Goal: Information Seeking & Learning: Learn about a topic

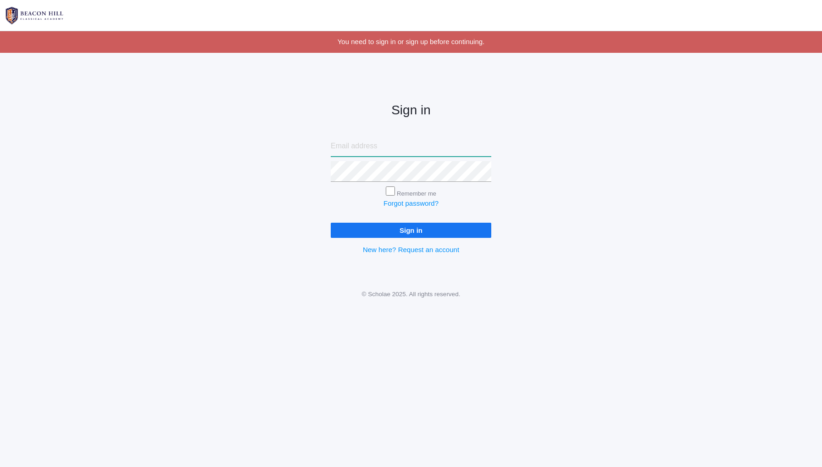
type input "[EMAIL_ADDRESS][DOMAIN_NAME]"
click at [410, 233] on input "Sign in" at bounding box center [411, 229] width 161 height 15
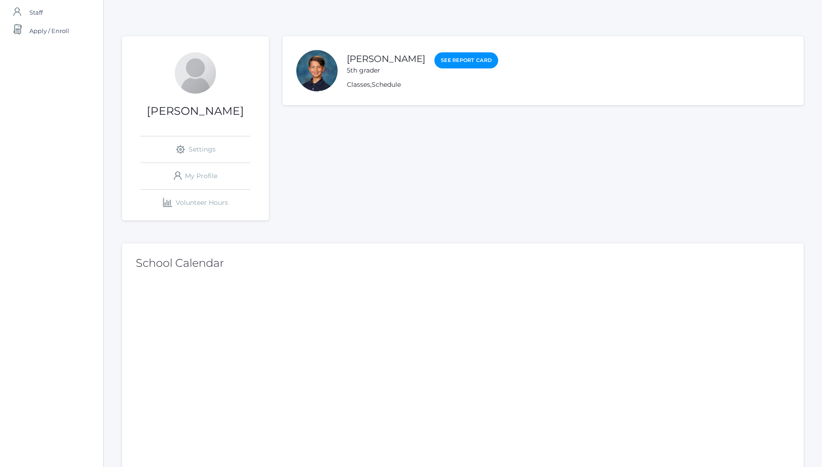
scroll to position [79, 0]
click at [361, 86] on link "Classes" at bounding box center [358, 85] width 23 height 9
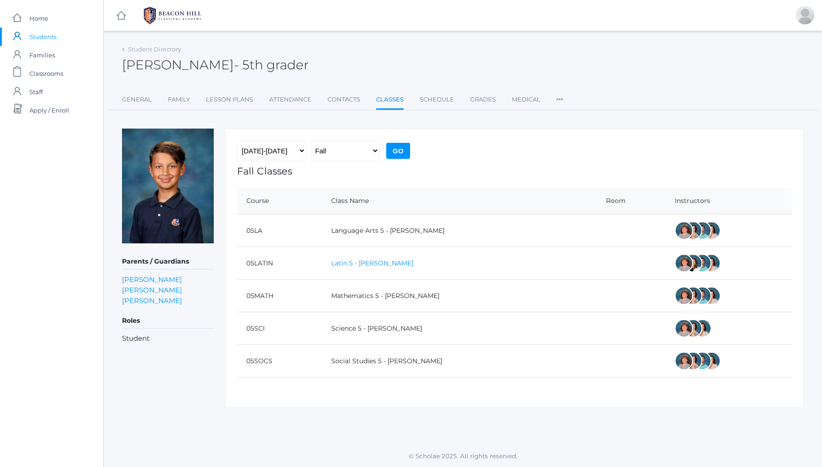
click at [352, 263] on link "Latin 5 - [PERSON_NAME]" at bounding box center [372, 263] width 82 height 8
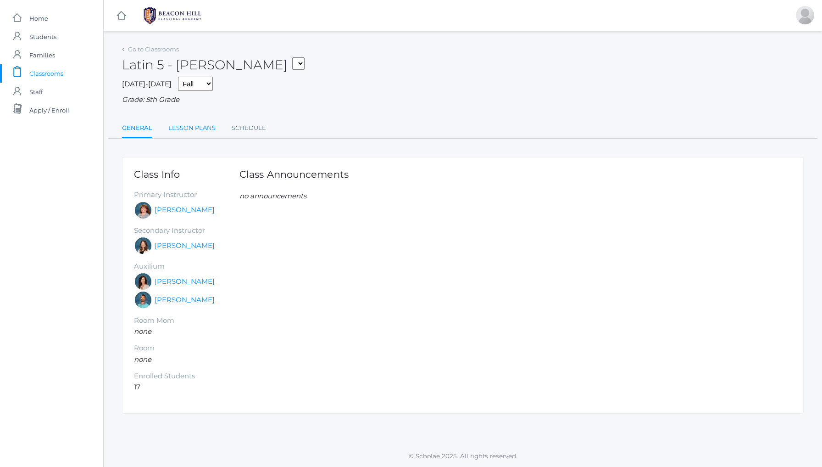
click at [188, 125] on link "Lesson Plans" at bounding box center [191, 128] width 47 height 18
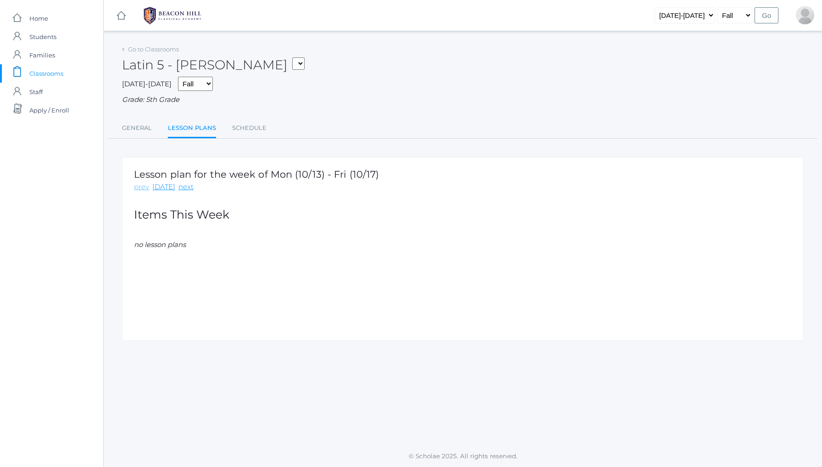
click at [143, 186] on link "prev" at bounding box center [141, 187] width 15 height 11
click at [247, 127] on link "Schedule" at bounding box center [249, 128] width 34 height 18
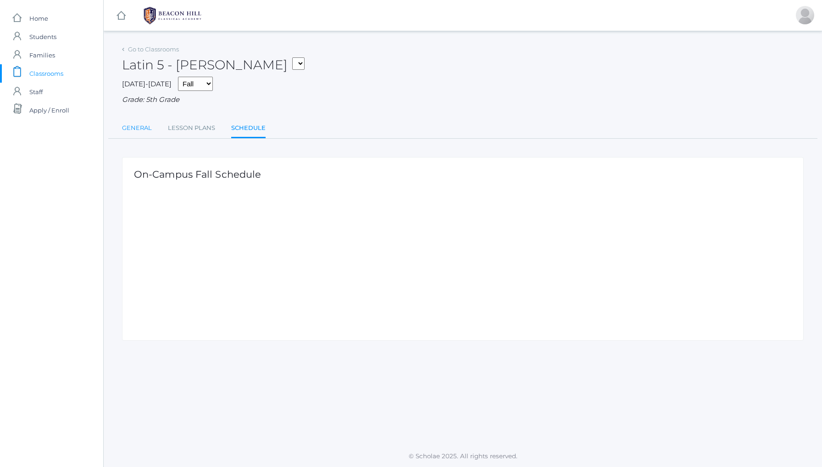
click at [138, 125] on link "General" at bounding box center [137, 128] width 30 height 18
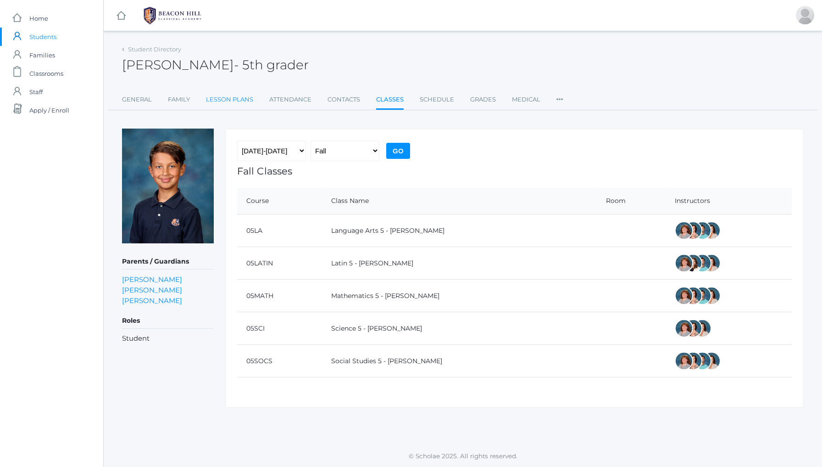
click at [221, 99] on link "Lesson Plans" at bounding box center [229, 99] width 47 height 18
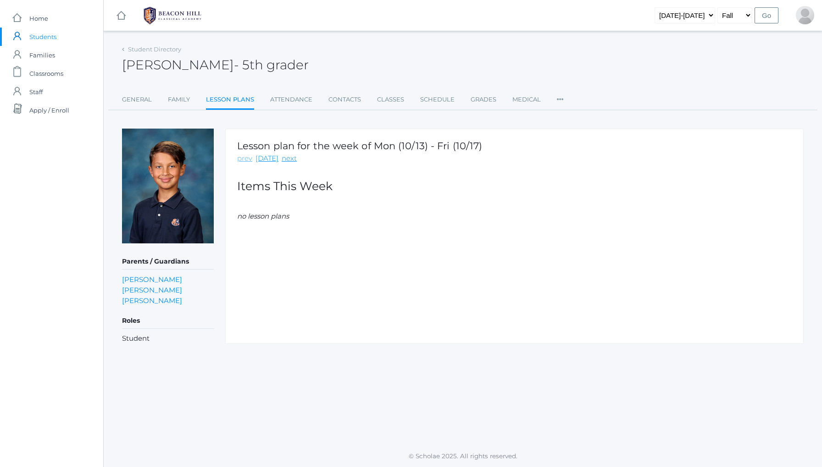
click at [247, 158] on link "prev" at bounding box center [244, 158] width 15 height 11
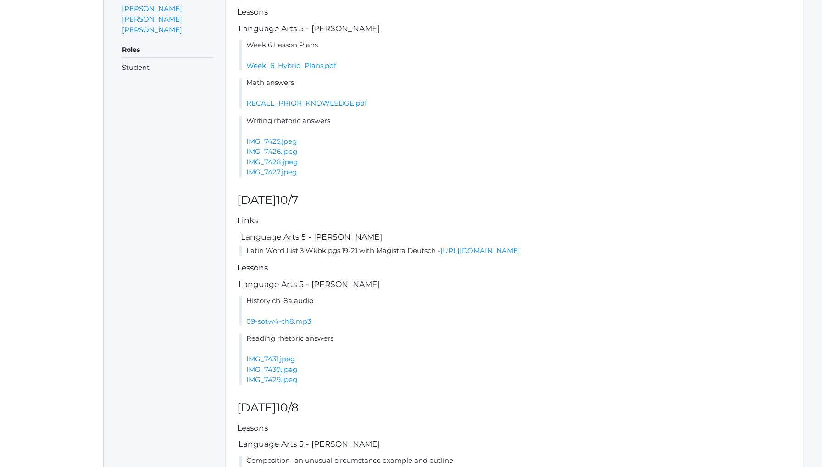
scroll to position [284, 0]
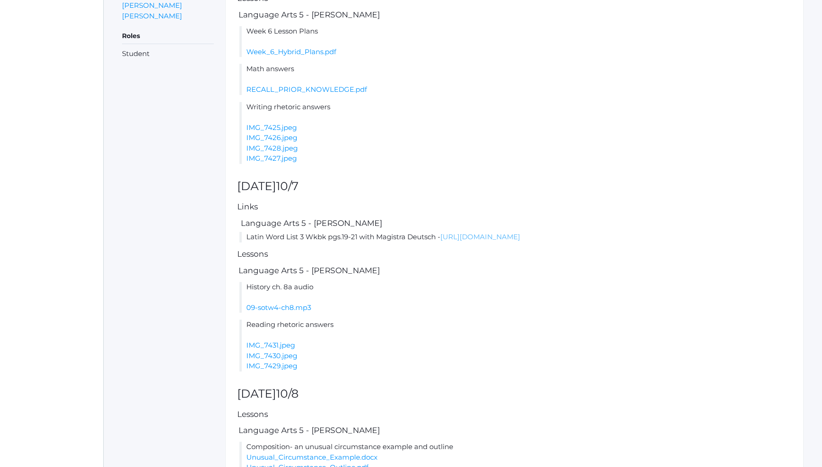
click at [493, 232] on link "[URL][DOMAIN_NAME]" at bounding box center [480, 236] width 80 height 9
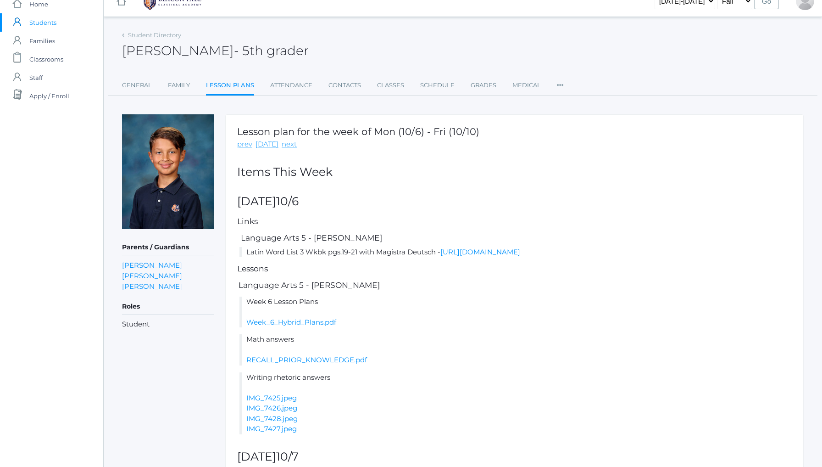
scroll to position [11, 0]
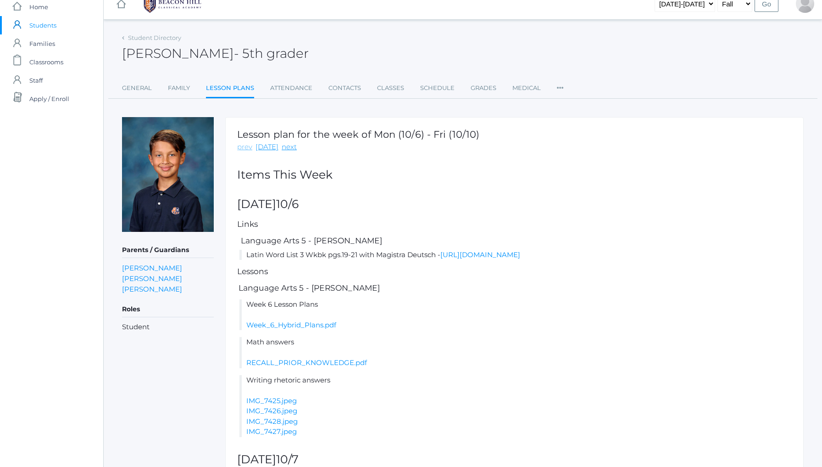
click at [245, 145] on link "prev" at bounding box center [244, 147] width 15 height 11
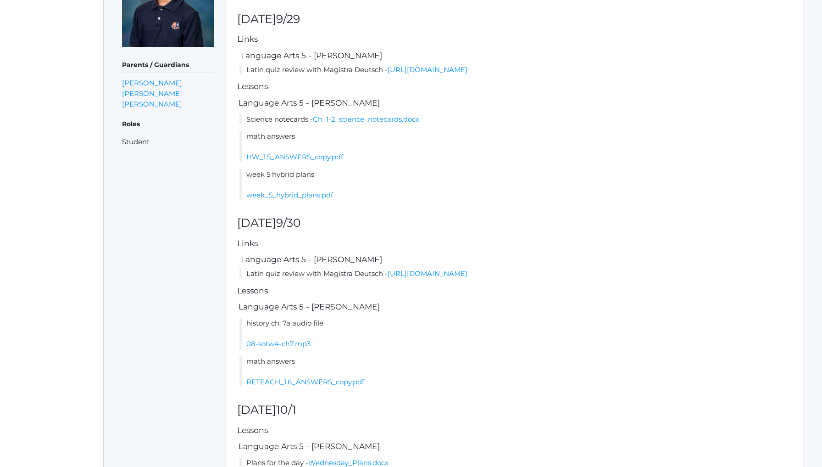
scroll to position [199, 0]
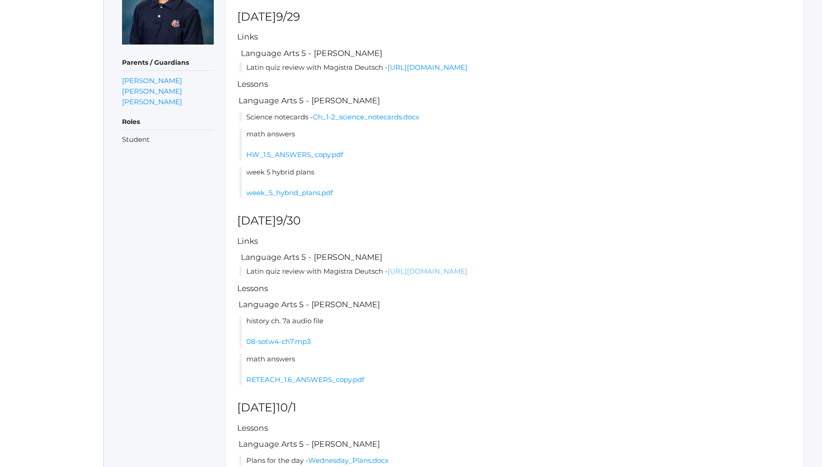
click at [467, 267] on link "[URL][DOMAIN_NAME]" at bounding box center [428, 271] width 80 height 9
